Goal: Navigation & Orientation: Find specific page/section

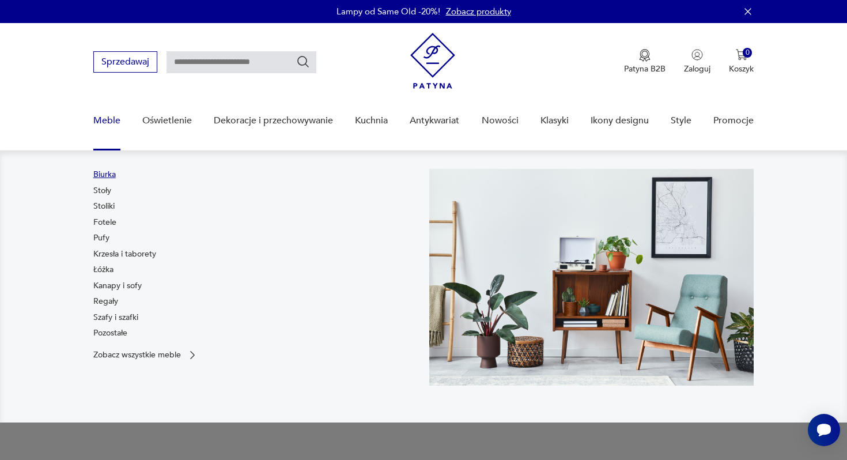
click at [108, 172] on link "Biurka" at bounding box center [104, 175] width 22 height 12
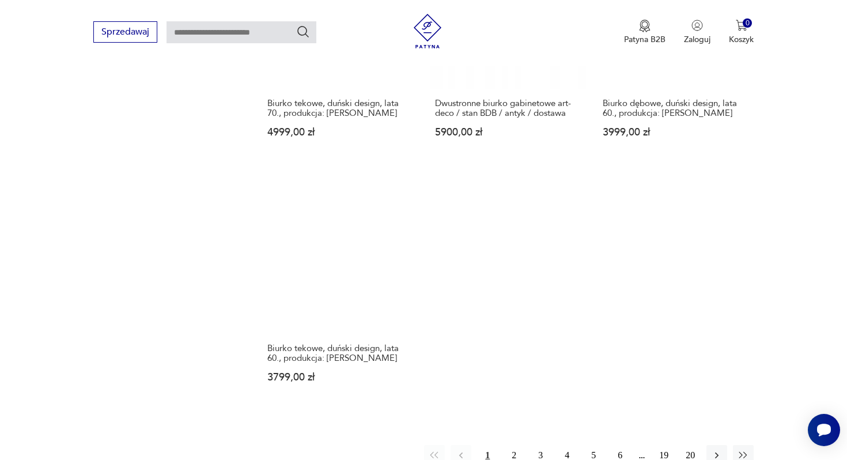
scroll to position [1614, 0]
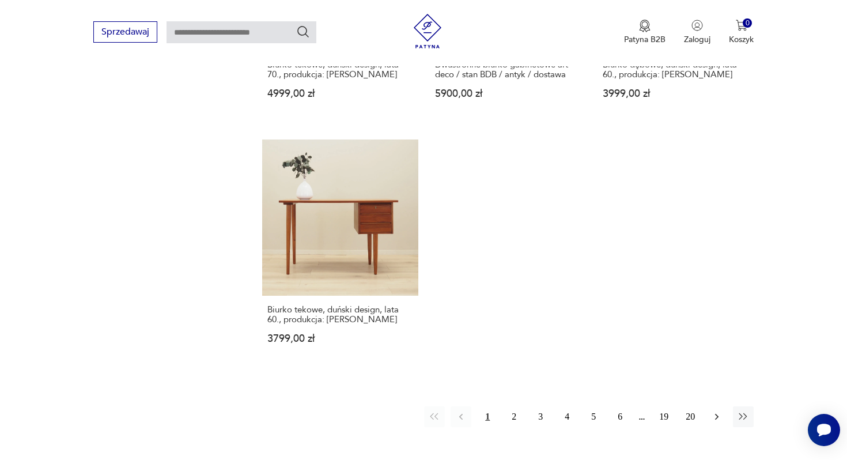
click at [720, 411] on icon "button" at bounding box center [717, 417] width 12 height 12
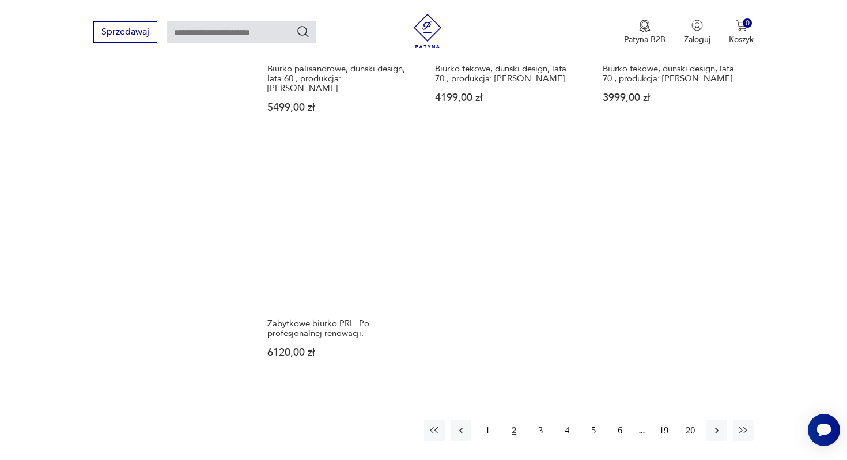
scroll to position [1655, 0]
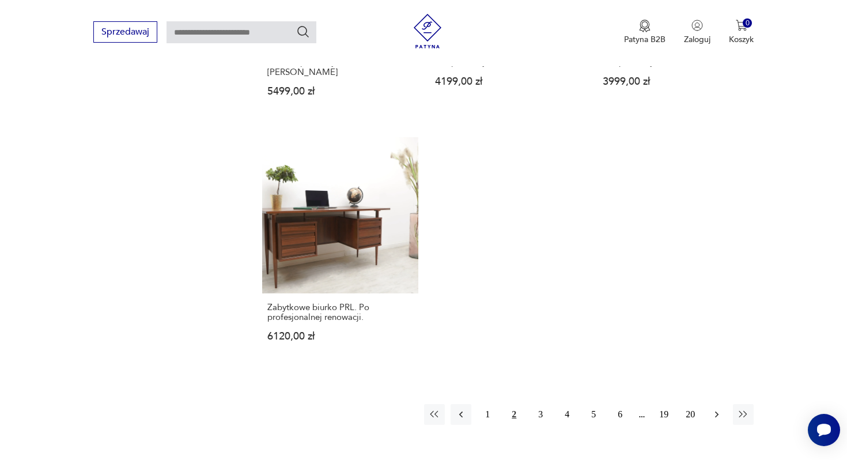
click at [714, 404] on button "button" at bounding box center [716, 414] width 21 height 21
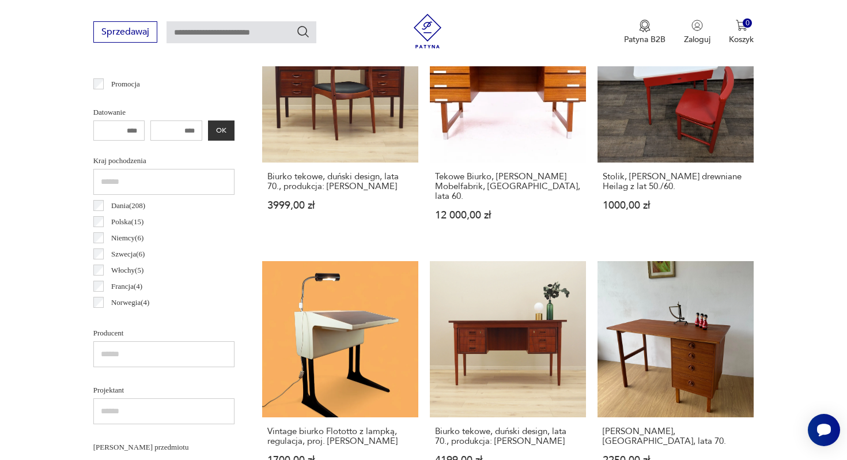
click at [113, 199] on p "Dania ( 208 )" at bounding box center [128, 205] width 34 height 13
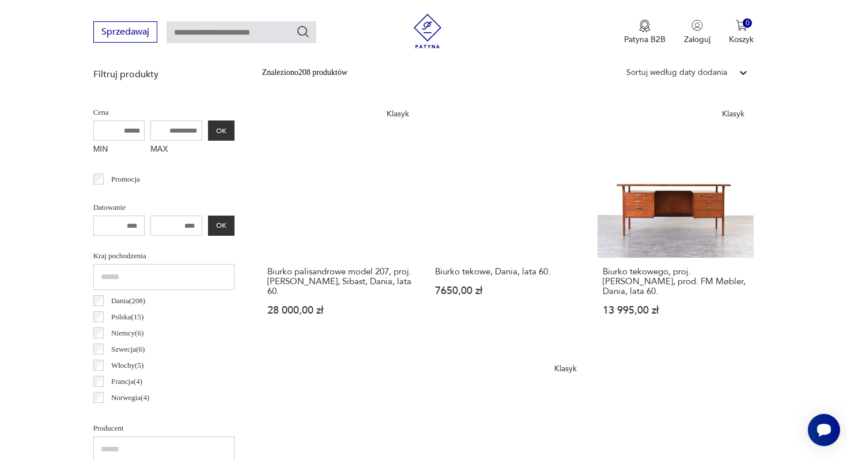
scroll to position [419, 0]
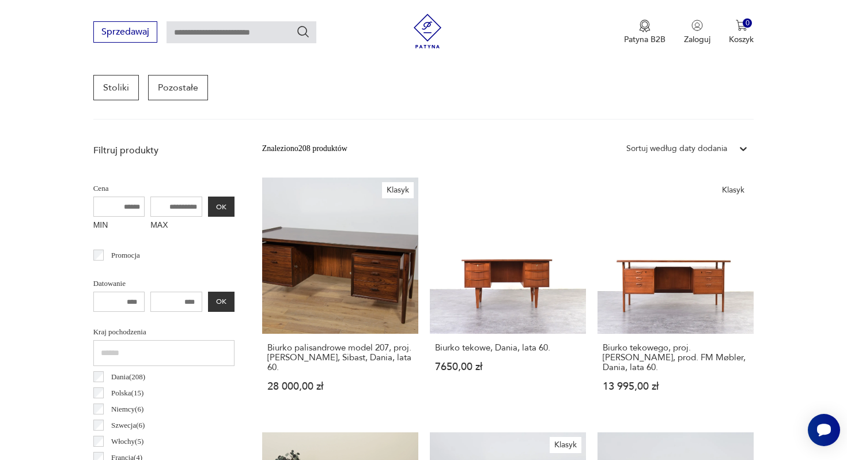
scroll to position [306, 0]
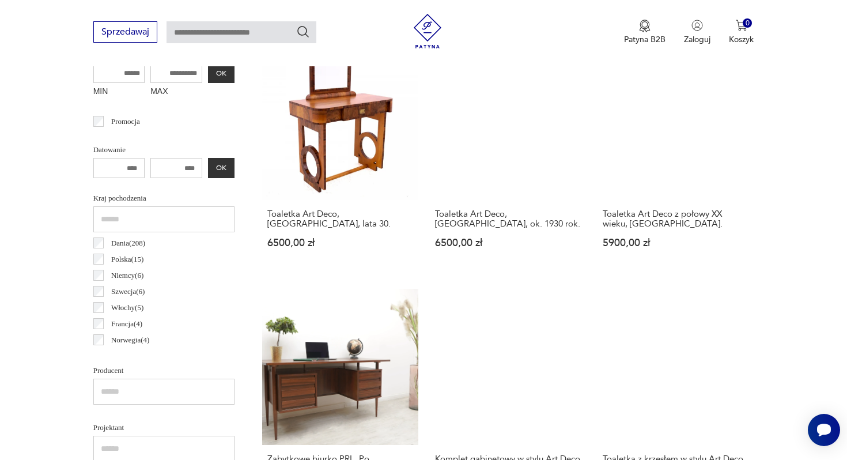
scroll to position [484, 0]
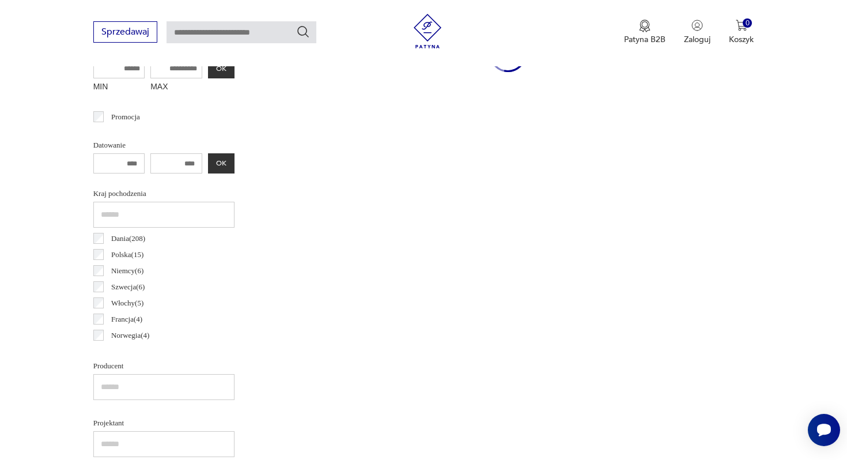
scroll to position [480, 0]
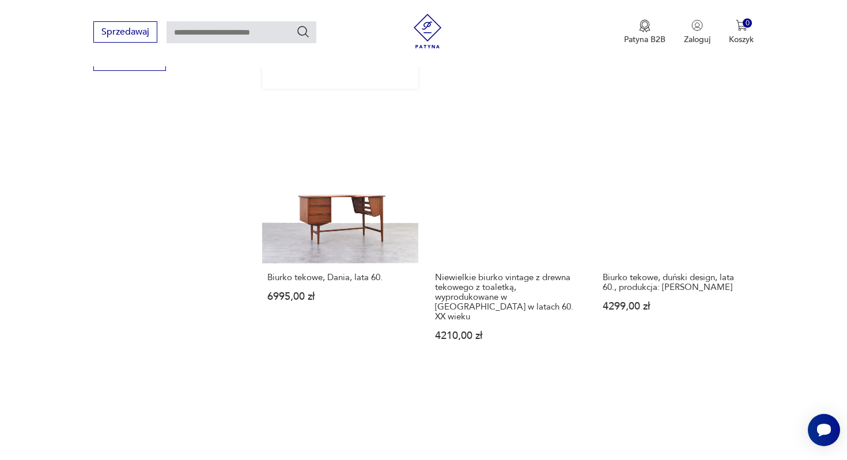
scroll to position [1644, 0]
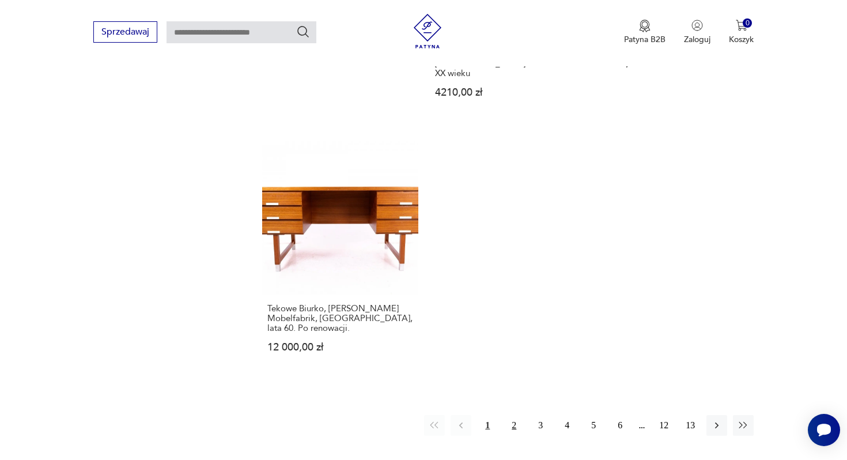
click at [510, 415] on button "2" at bounding box center [513, 425] width 21 height 21
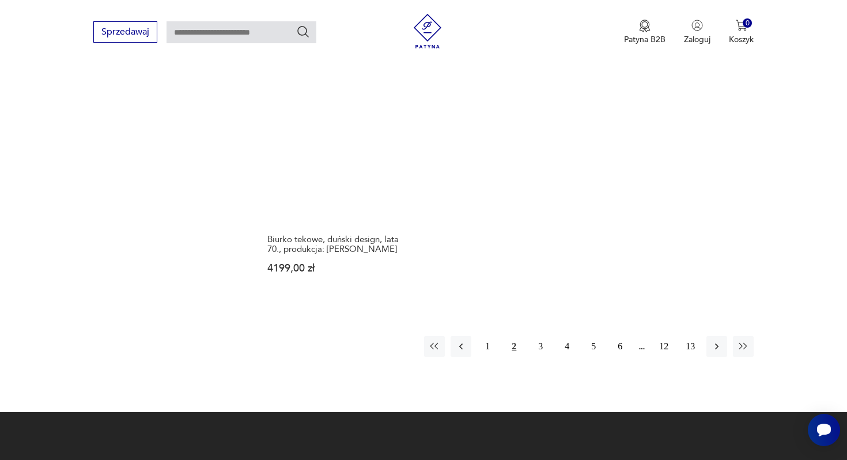
scroll to position [1722, 0]
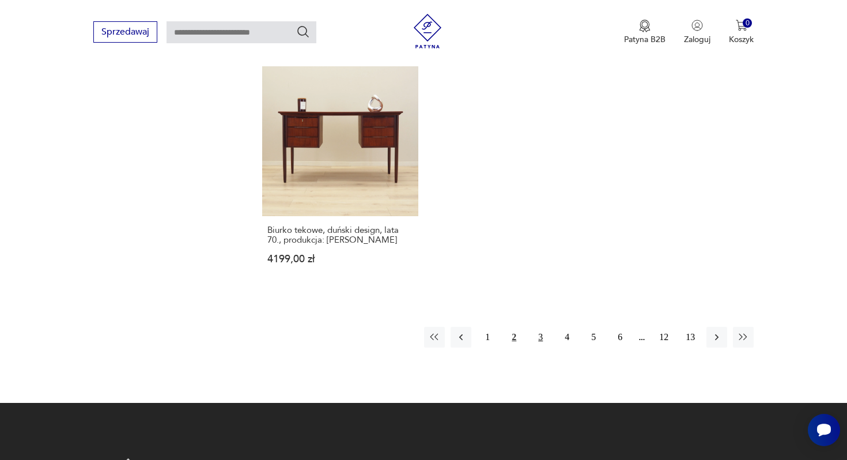
click at [544, 327] on button "3" at bounding box center [540, 337] width 21 height 21
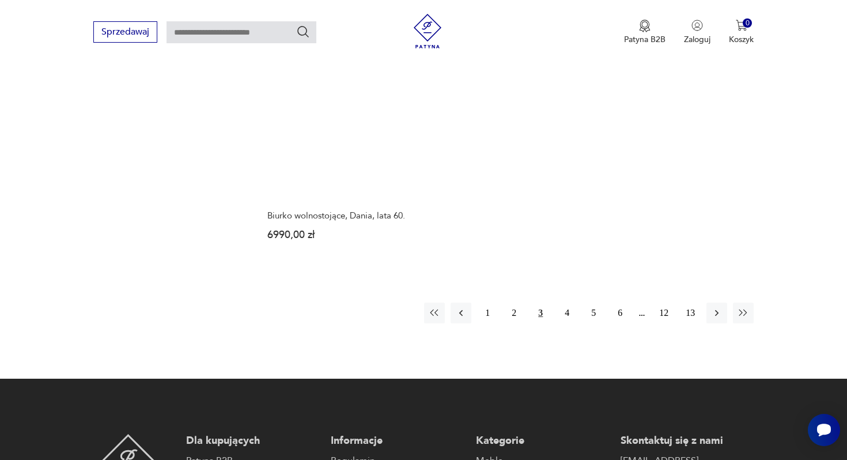
scroll to position [1726, 0]
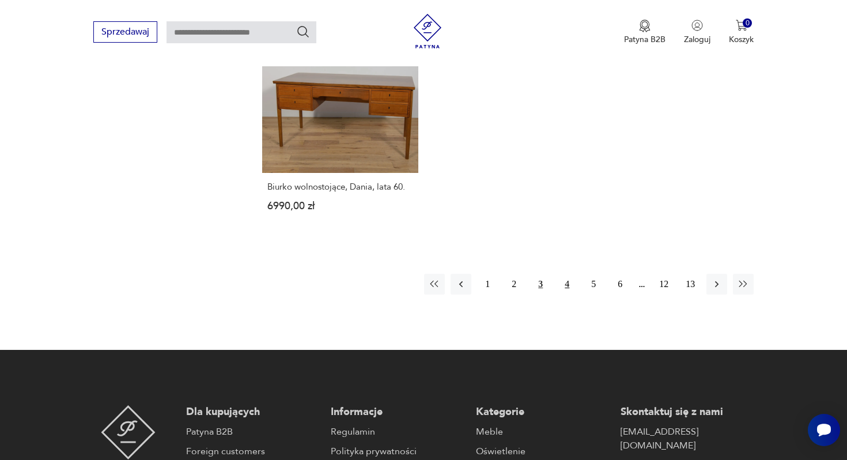
click at [565, 279] on button "4" at bounding box center [566, 284] width 21 height 21
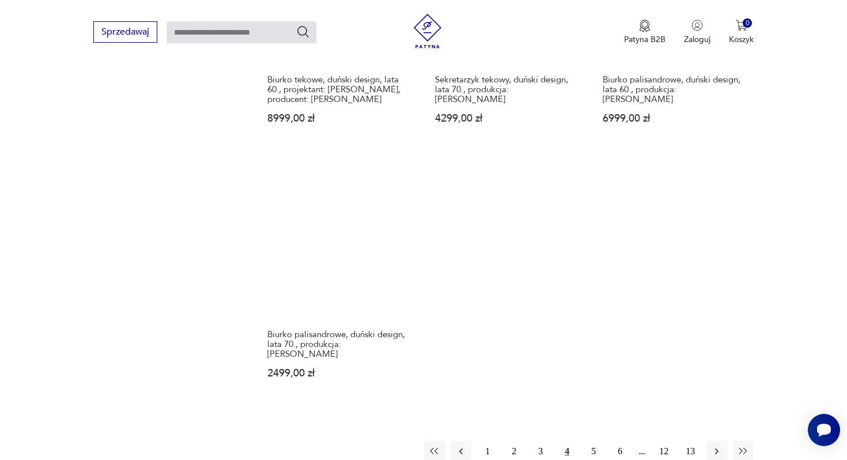
scroll to position [1618, 0]
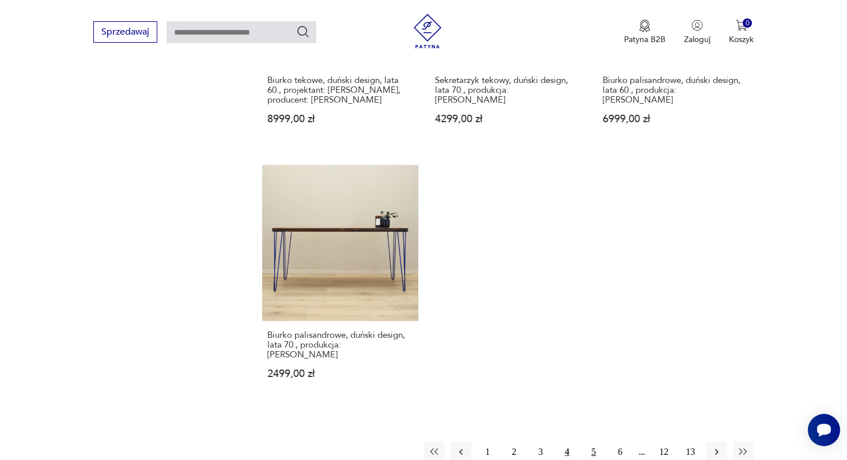
click at [592, 441] on button "5" at bounding box center [593, 451] width 21 height 21
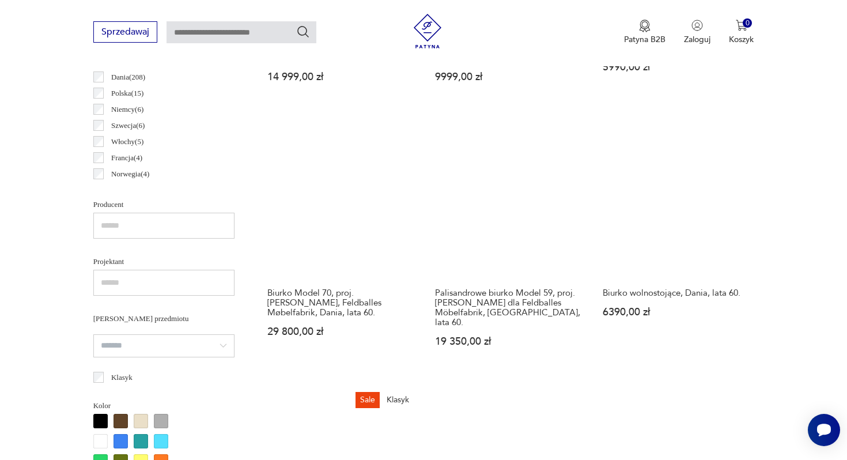
scroll to position [861, 0]
